Goal: Find specific page/section: Find specific page/section

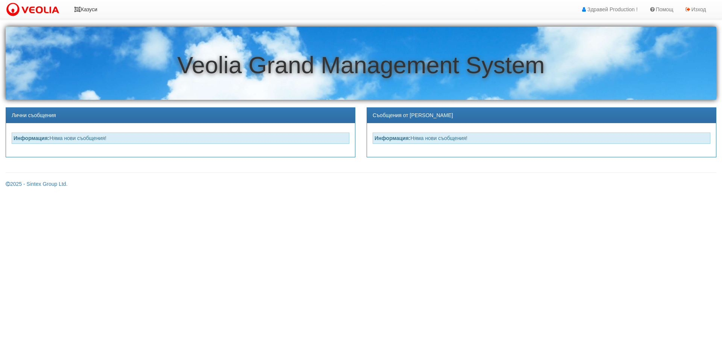
click at [99, 9] on link "Казуси" at bounding box center [85, 9] width 35 height 19
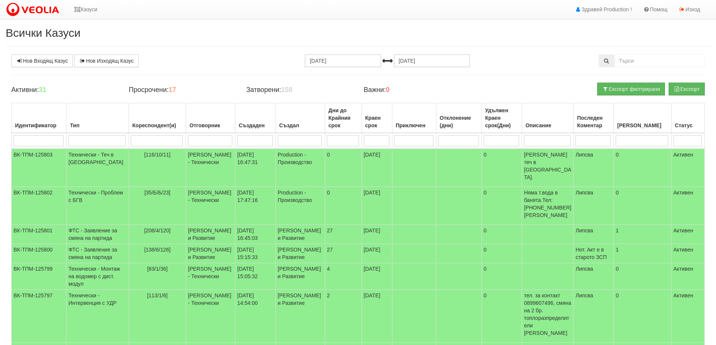
click at [146, 138] on input "search" at bounding box center [157, 140] width 52 height 11
type input "035"
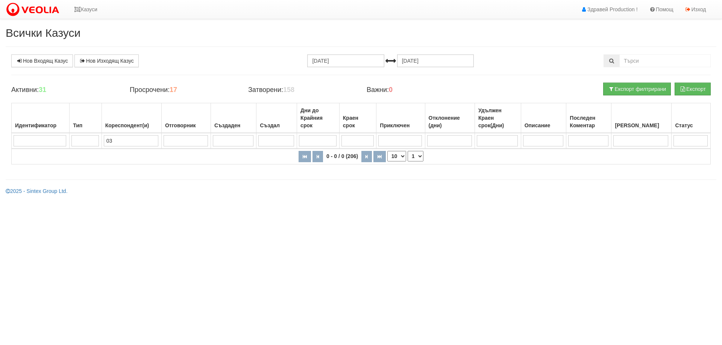
type input "0"
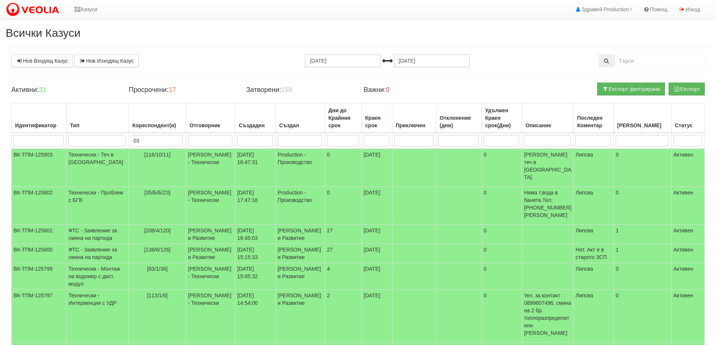
type input "035"
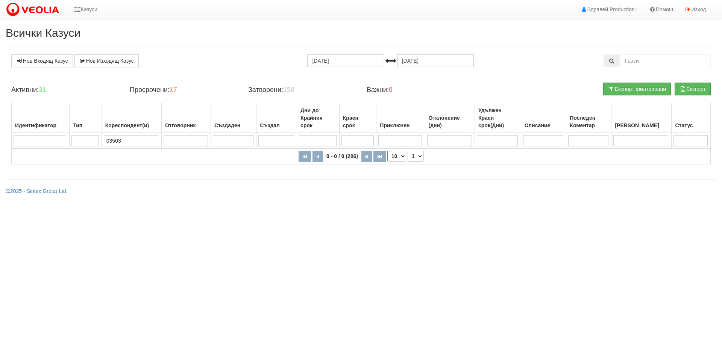
type input "035035"
type input "03503"
type input "0"
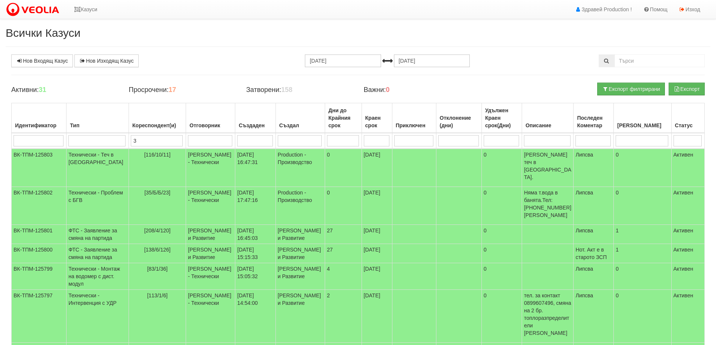
type input "35"
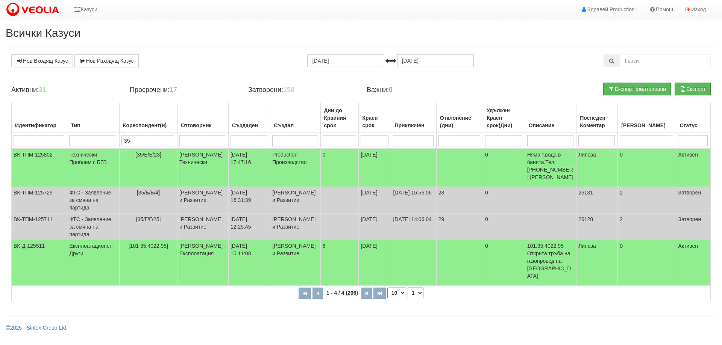
click at [150, 141] on input "35" at bounding box center [147, 140] width 53 height 11
type input "3"
